Goal: Information Seeking & Learning: Learn about a topic

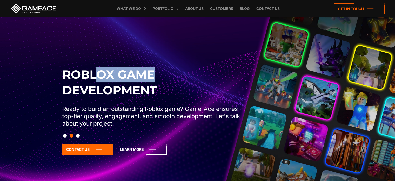
drag, startPoint x: 230, startPoint y: 80, endPoint x: 95, endPoint y: 67, distance: 135.4
click at [96, 67] on h2 "Roblox Game Development" at bounding box center [152, 82] width 181 height 31
click at [65, 136] on button "Slide 1" at bounding box center [65, 135] width 4 height 9
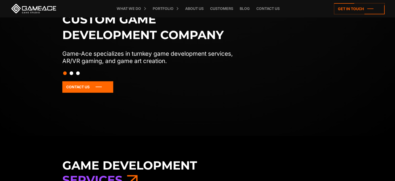
scroll to position [26, 0]
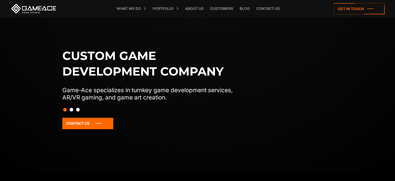
click at [78, 110] on button "Slide 3" at bounding box center [78, 109] width 4 height 9
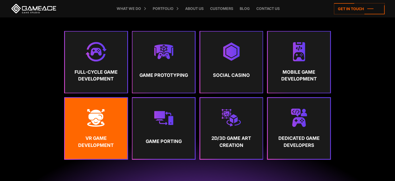
scroll to position [208, 0]
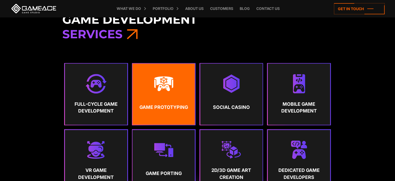
click at [166, 84] on img at bounding box center [163, 83] width 19 height 19
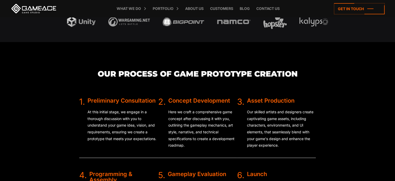
scroll to position [1013, 0]
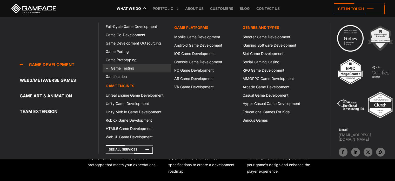
click at [139, 68] on link "Game Testing" at bounding box center [137, 68] width 68 height 8
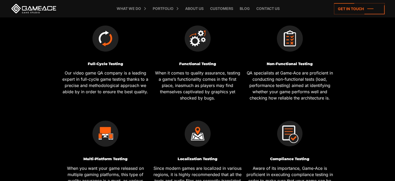
scroll to position [180, 0]
